Goal: Find specific page/section: Locate a particular part of the current website

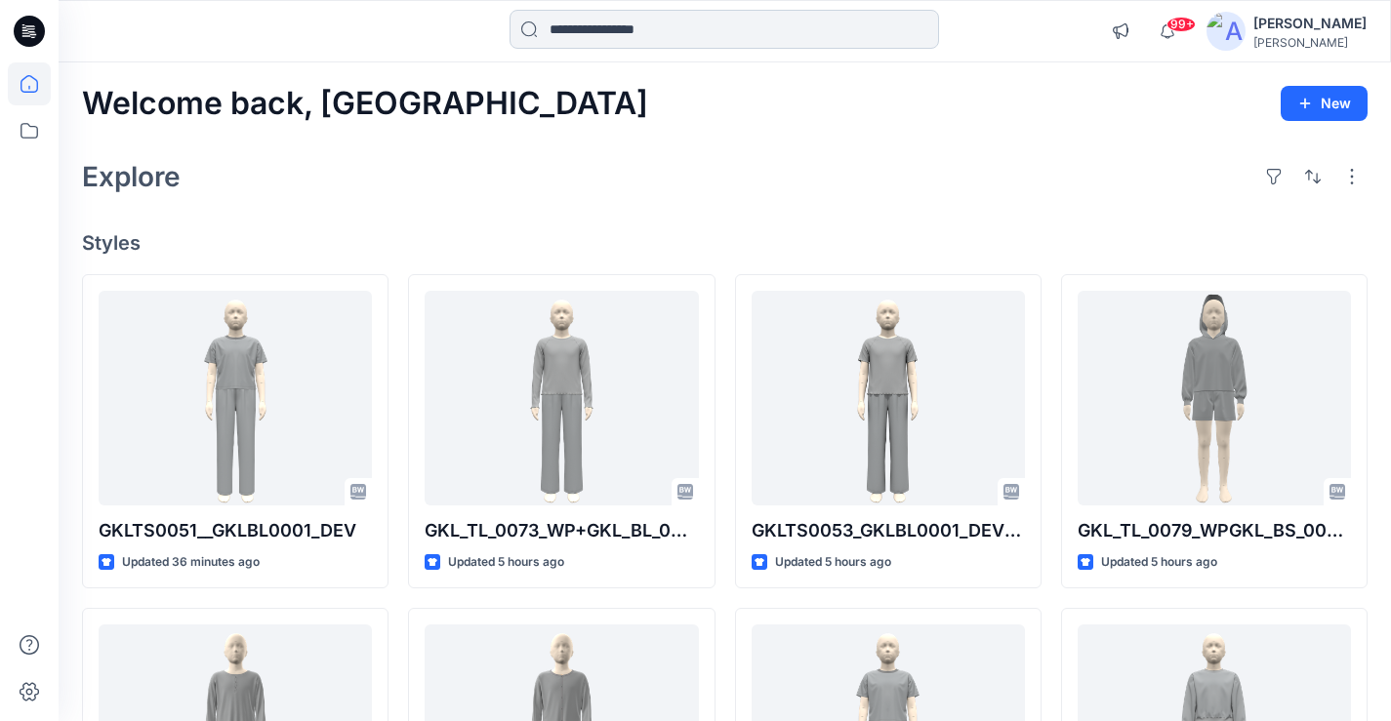
click at [608, 20] on input at bounding box center [723, 29] width 429 height 39
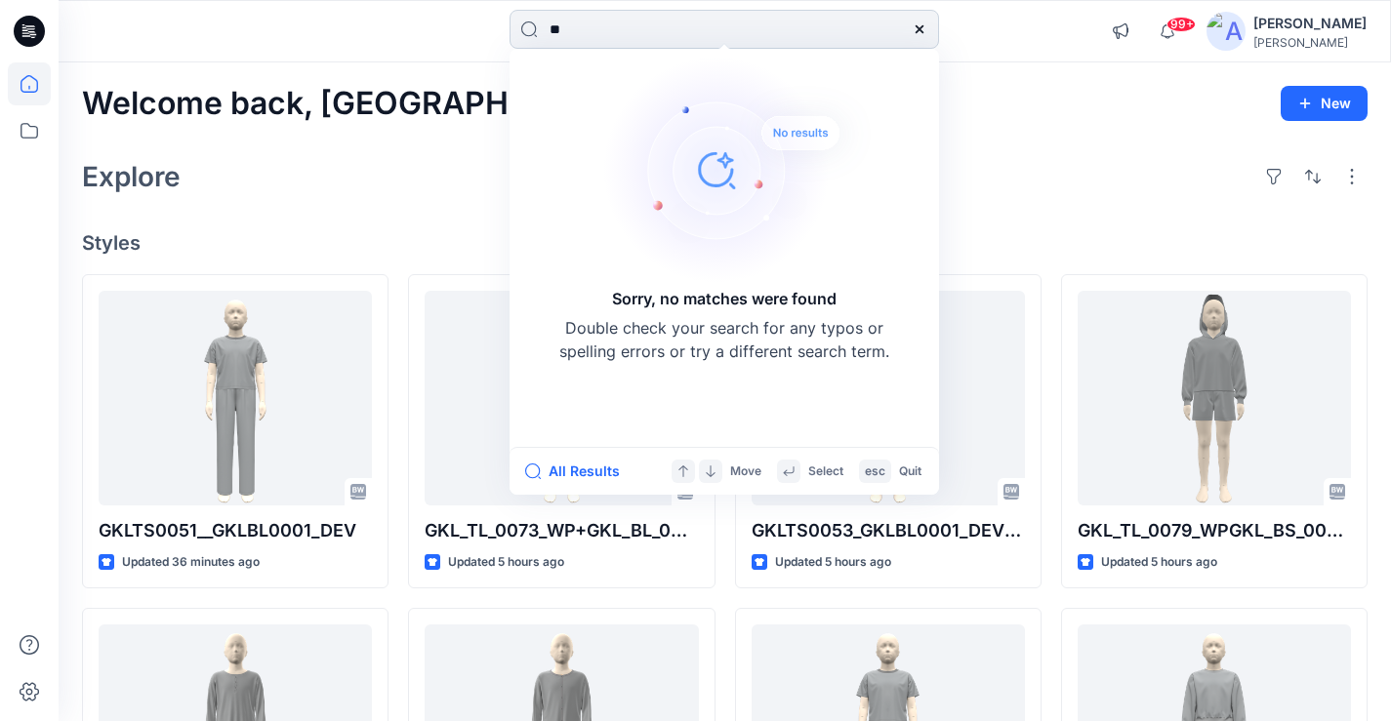
type input "*"
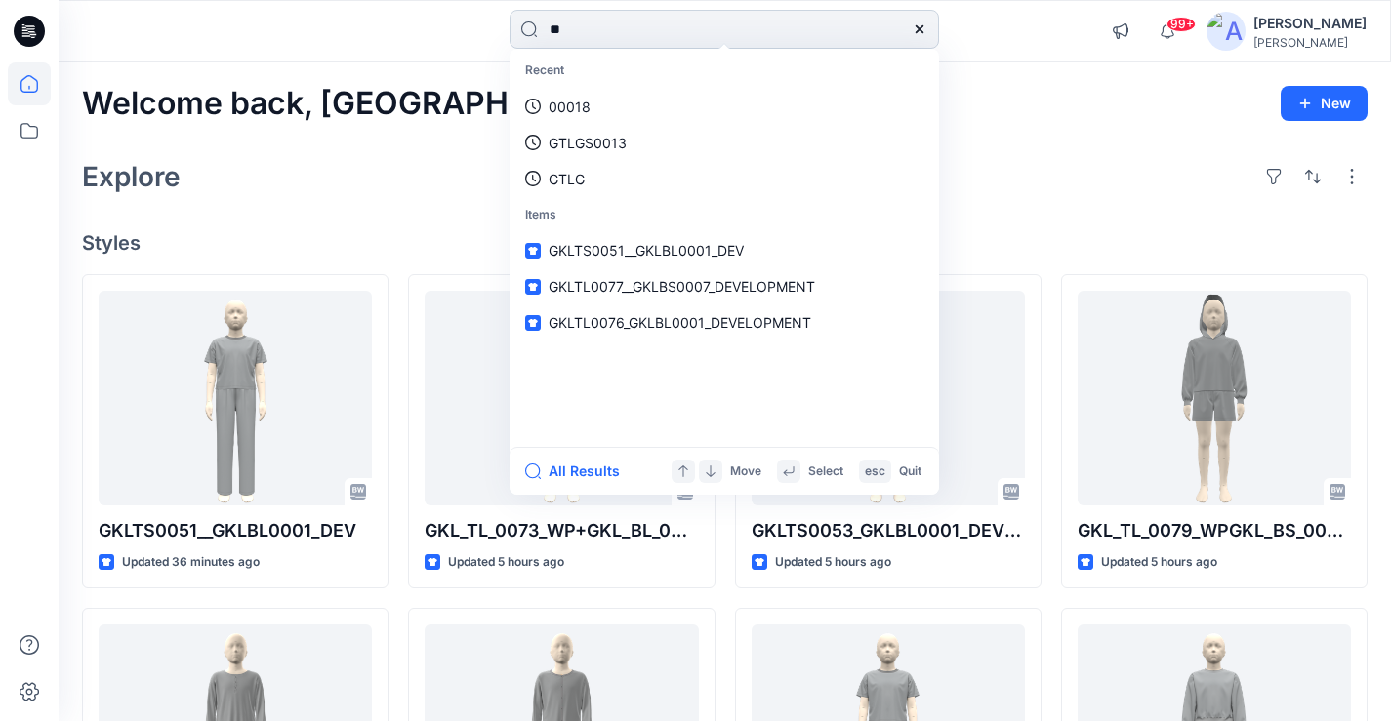
type input "*"
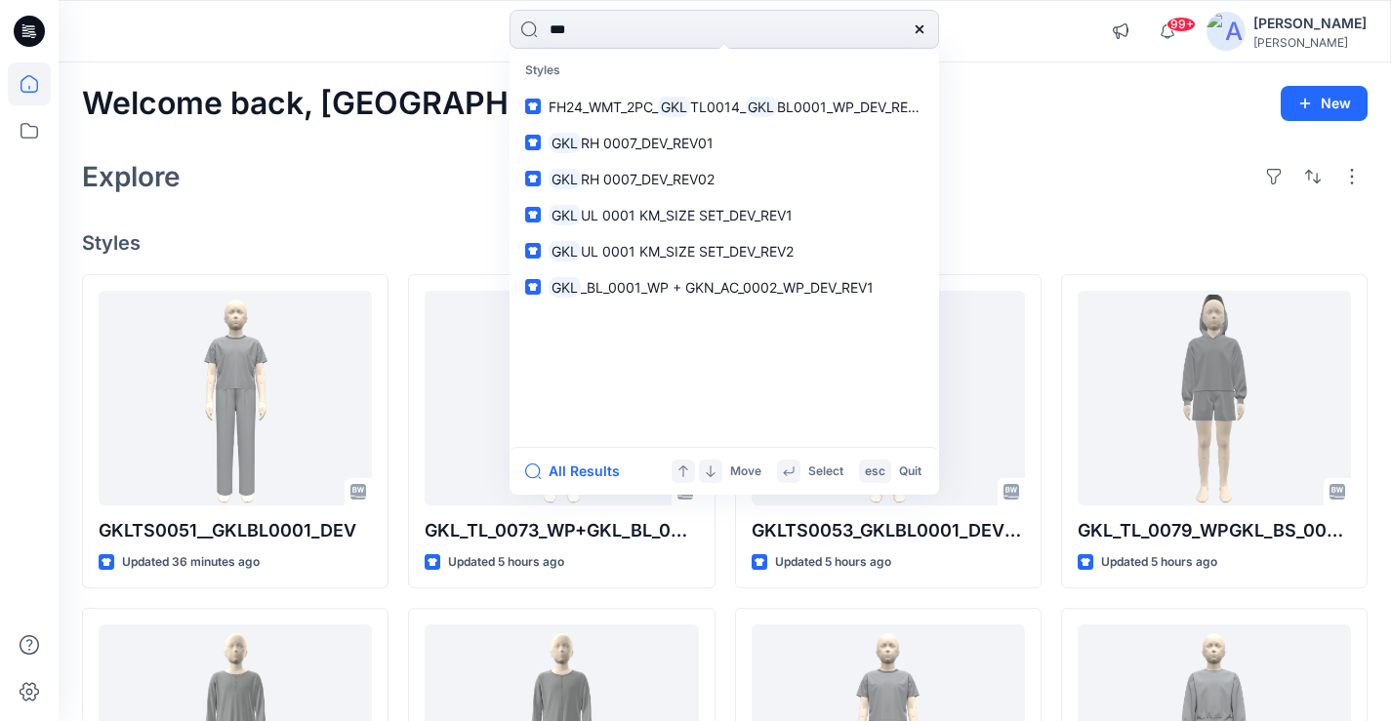
type input "***"
click at [373, 24] on div at bounding box center [225, 31] width 333 height 43
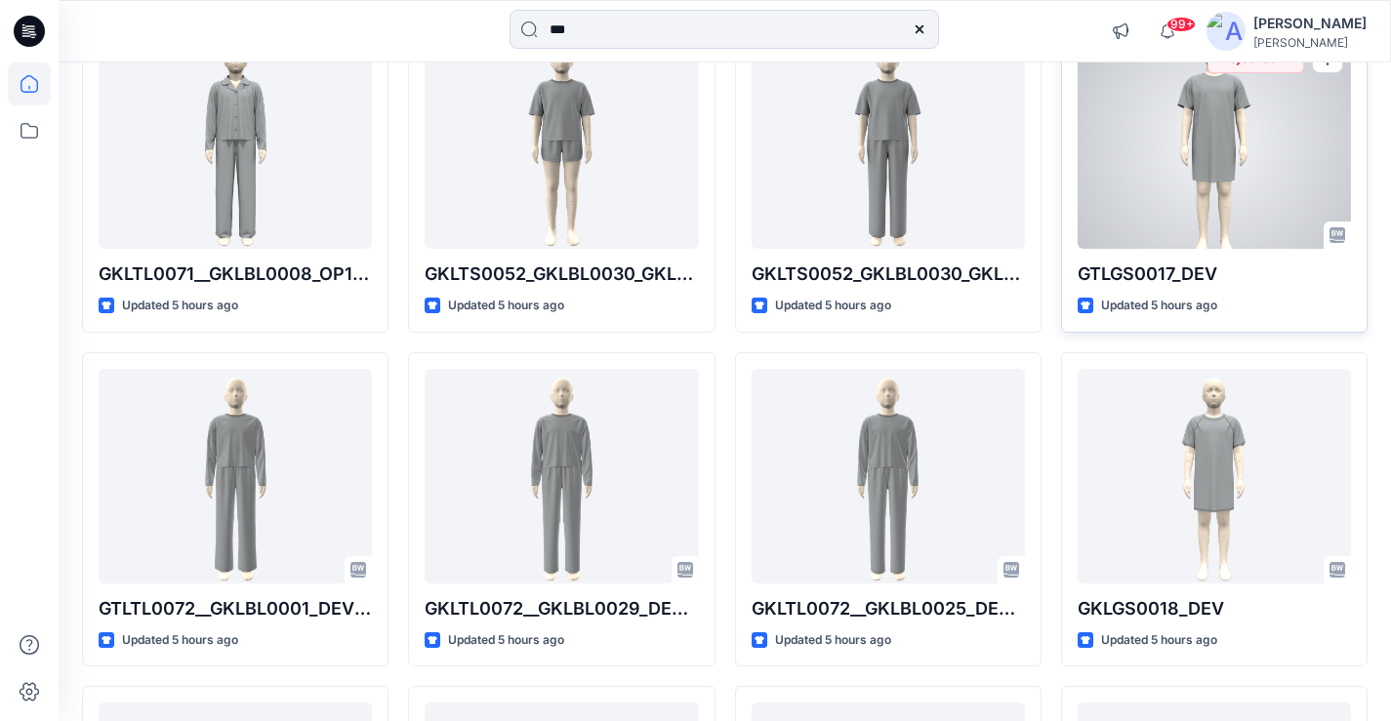
scroll to position [1366, 0]
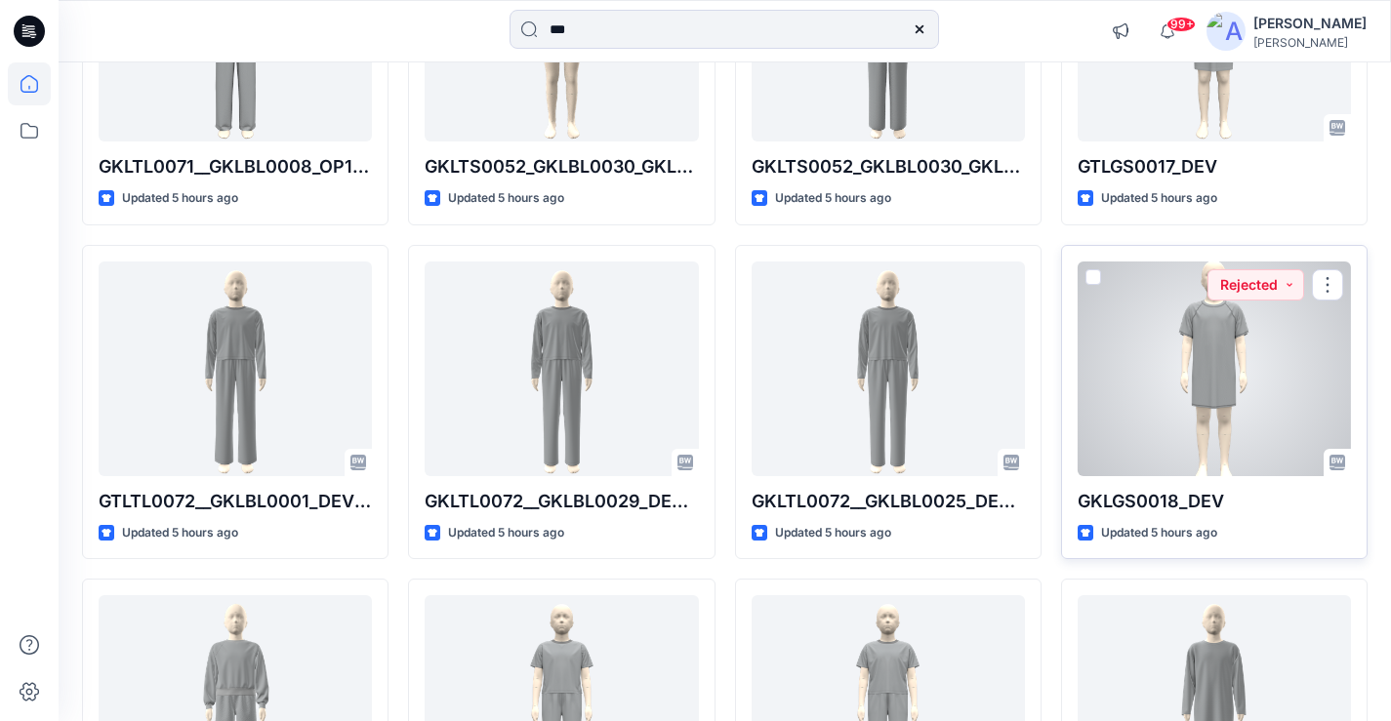
click at [1183, 384] on div at bounding box center [1213, 369] width 273 height 215
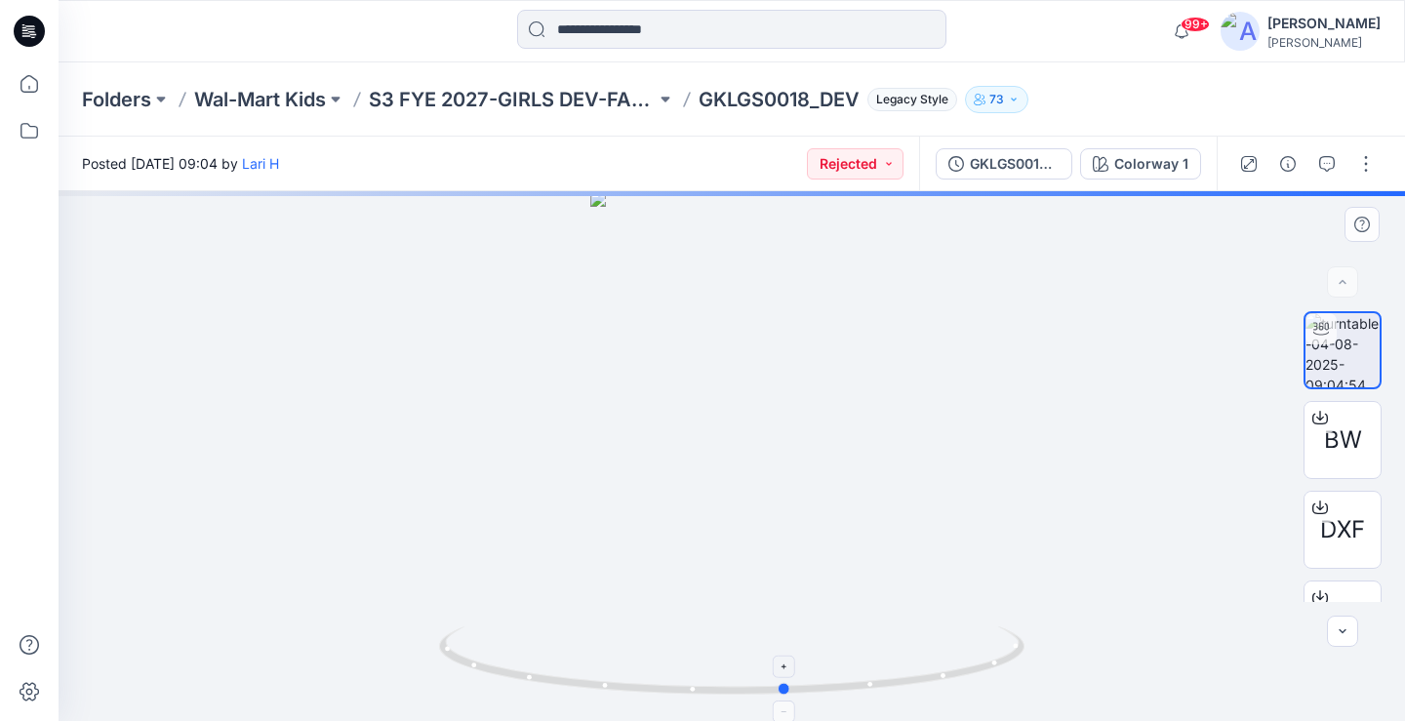
drag, startPoint x: 872, startPoint y: 631, endPoint x: 944, endPoint y: 634, distance: 71.3
click at [944, 634] on icon at bounding box center [734, 663] width 590 height 73
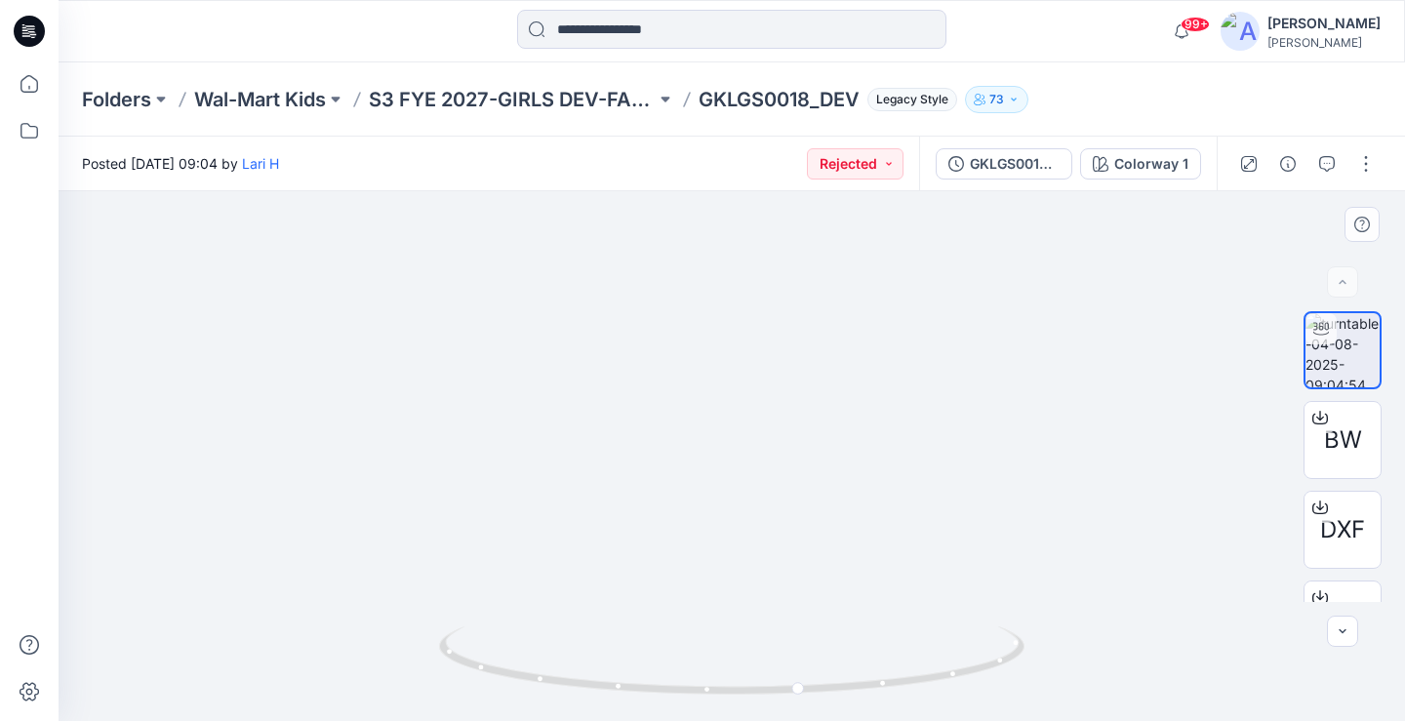
drag, startPoint x: 744, startPoint y: 438, endPoint x: 761, endPoint y: 296, distance: 143.6
click at [761, 296] on img at bounding box center [732, 52] width 878 height 1337
drag, startPoint x: 673, startPoint y: 374, endPoint x: 641, endPoint y: 636, distance: 264.5
click at [641, 636] on div at bounding box center [732, 456] width 1347 height 530
drag, startPoint x: 681, startPoint y: 548, endPoint x: 687, endPoint y: 539, distance: 11.4
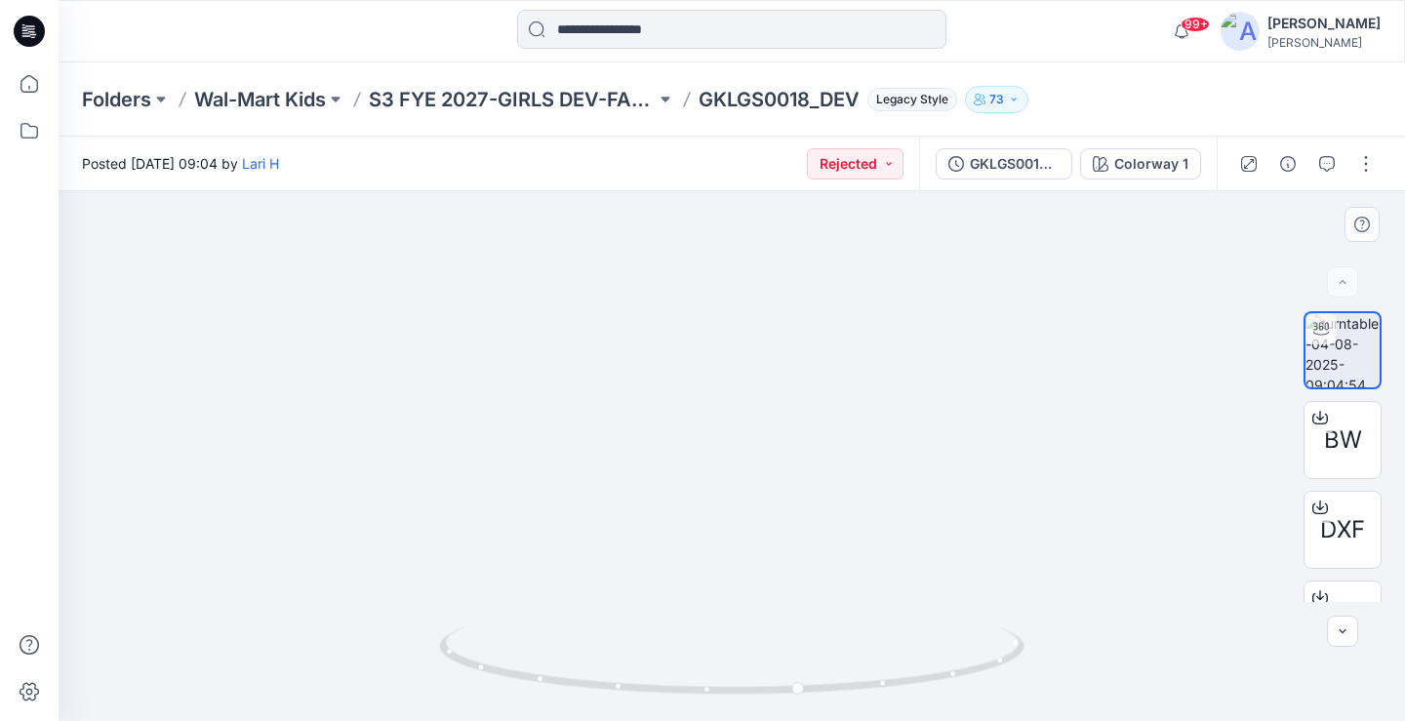
click at [681, 656] on div at bounding box center [732, 456] width 1347 height 530
drag, startPoint x: 682, startPoint y: 406, endPoint x: 690, endPoint y: 498, distance: 92.1
click at [690, 498] on img at bounding box center [732, 384] width 878 height 673
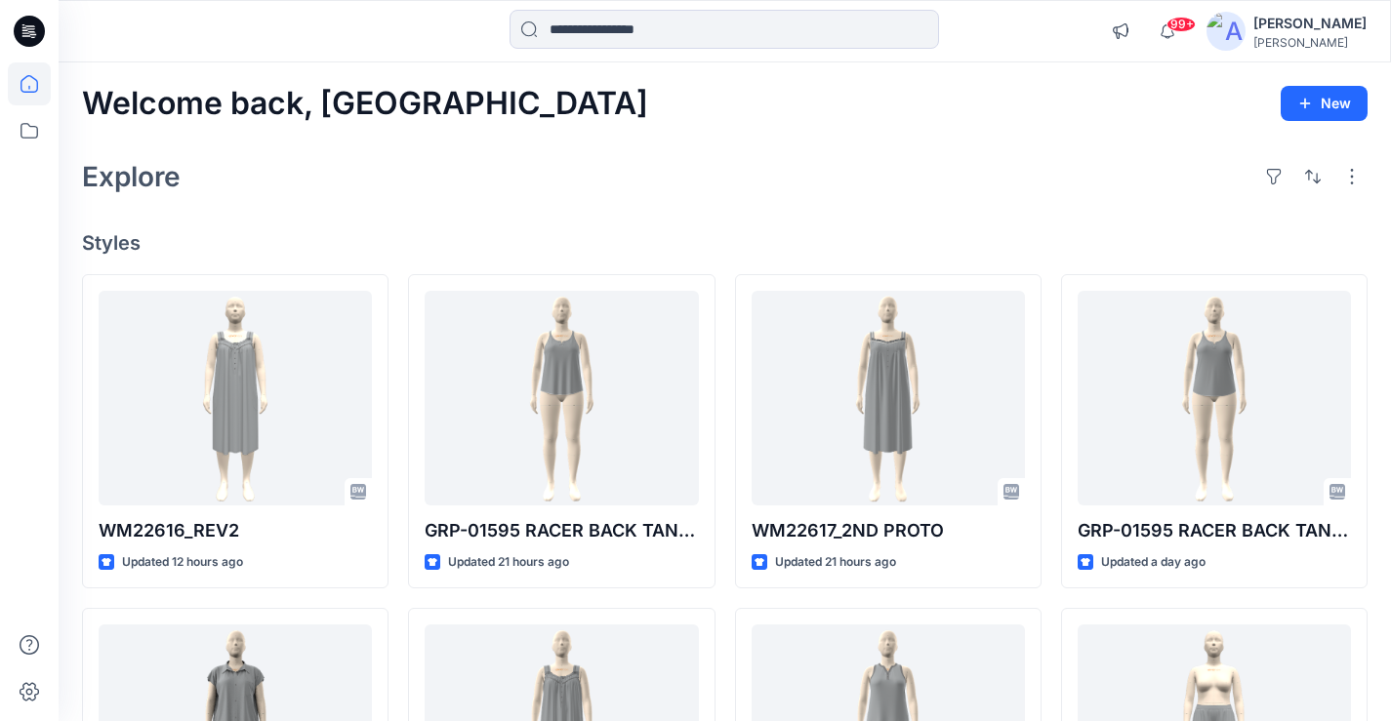
scroll to position [488, 0]
